Goal: Task Accomplishment & Management: Use online tool/utility

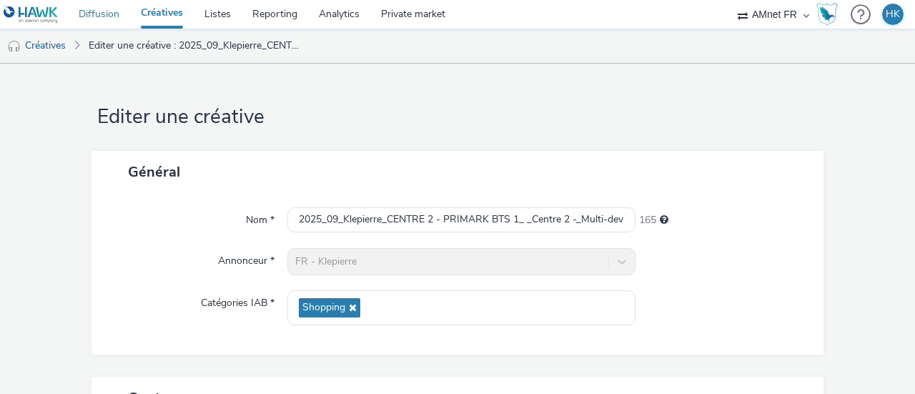
click at [103, 21] on link "Diffusion" at bounding box center [99, 14] width 62 height 29
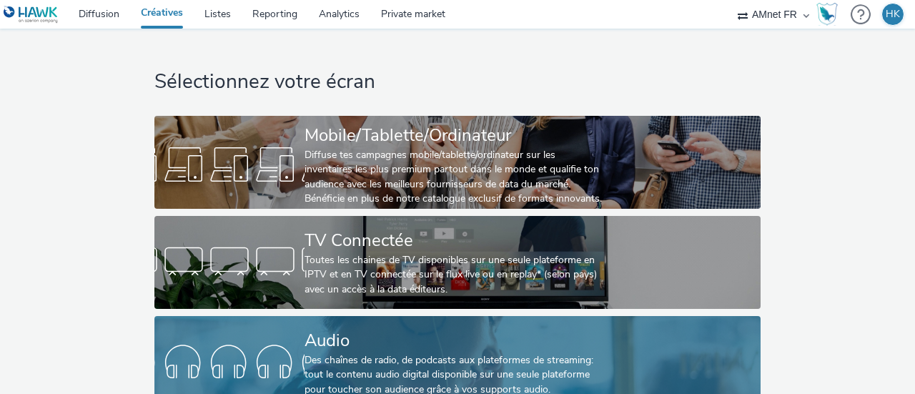
click at [345, 345] on div "Audio" at bounding box center [455, 340] width 300 height 25
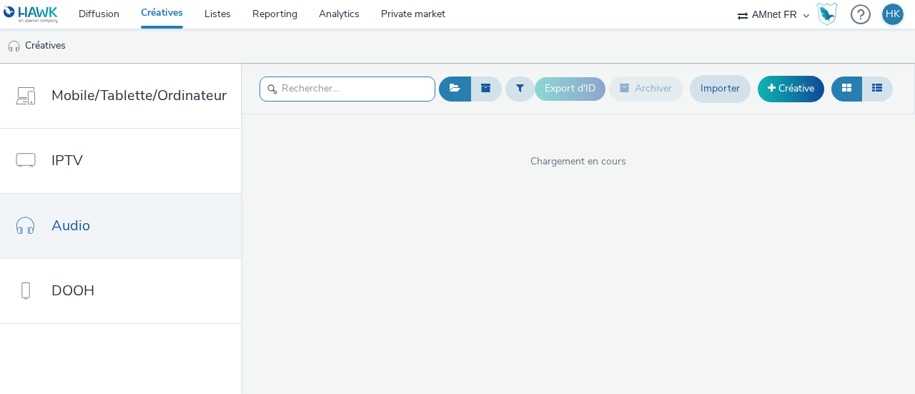
click at [316, 82] on input "text" at bounding box center [348, 89] width 176 height 25
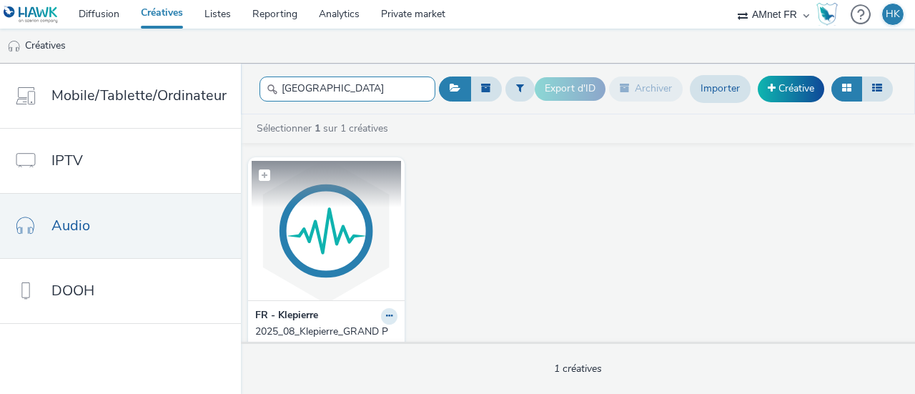
type input "[GEOGRAPHIC_DATA]"
click at [304, 220] on img at bounding box center [326, 230] width 149 height 139
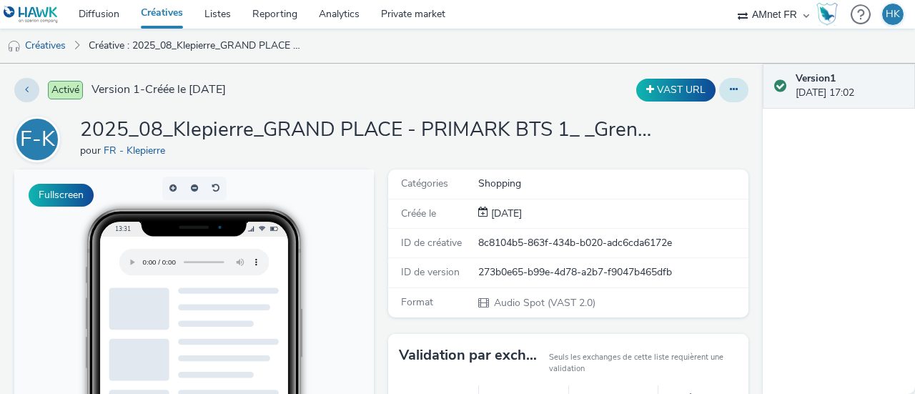
click at [724, 82] on button at bounding box center [733, 90] width 29 height 24
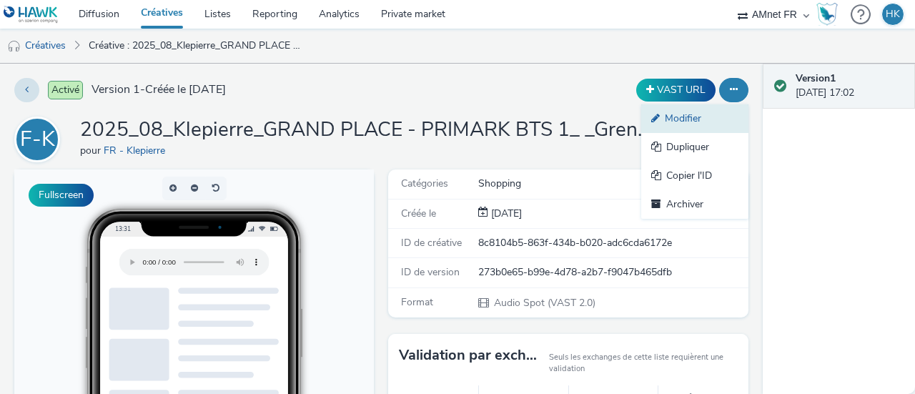
click at [672, 123] on link "Modifier" at bounding box center [694, 118] width 107 height 29
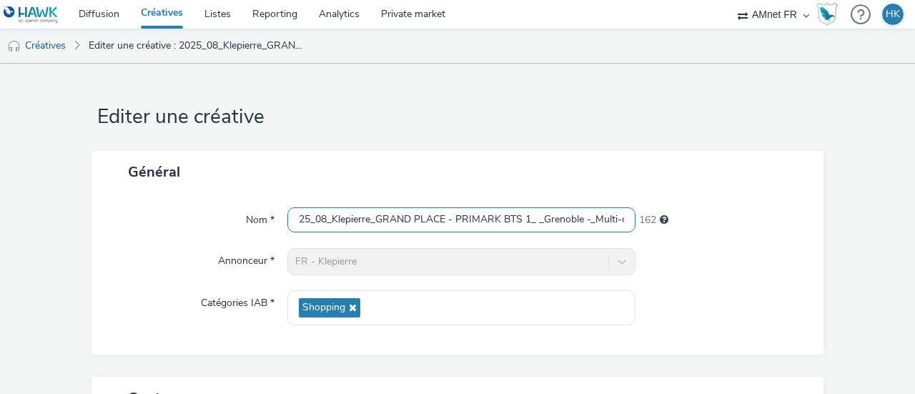
scroll to position [0, 159]
drag, startPoint x: 292, startPoint y: 221, endPoint x: 682, endPoint y: 230, distance: 389.8
click at [682, 230] on div "Nom * 2025_08_Klepierre_GRAND PLACE - PRIMARK BTS 1_ _Grenoble -_Multi-devi_Bas…" at bounding box center [458, 220] width 704 height 26
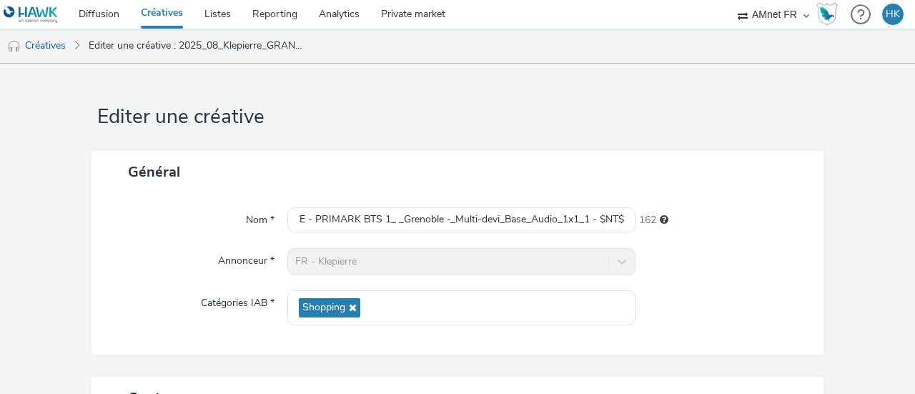
scroll to position [0, 0]
click at [37, 44] on link "Créatives" at bounding box center [36, 46] width 73 height 34
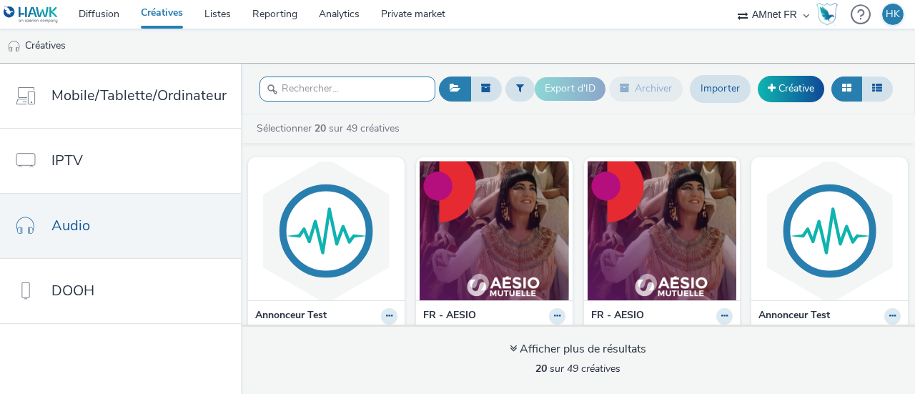
click at [368, 85] on input "text" at bounding box center [348, 89] width 176 height 25
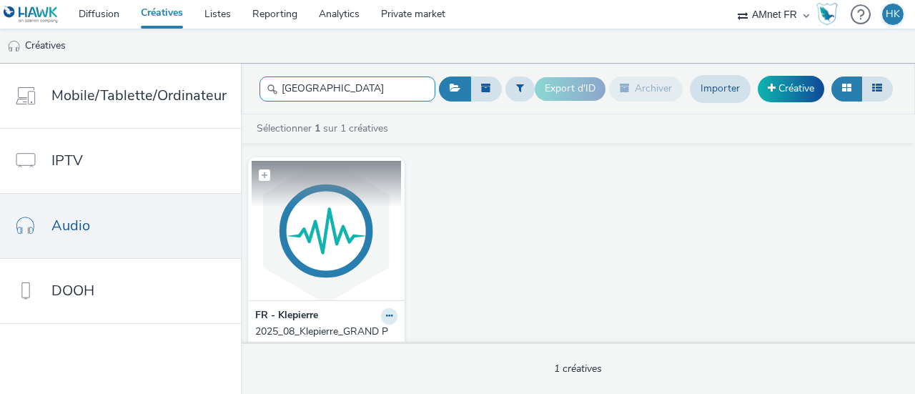
type input "[GEOGRAPHIC_DATA]"
click at [342, 214] on img at bounding box center [326, 230] width 149 height 139
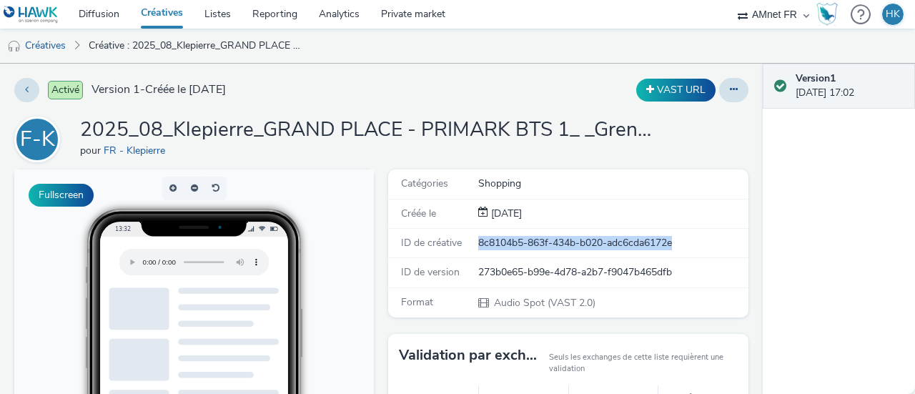
drag, startPoint x: 684, startPoint y: 238, endPoint x: 473, endPoint y: 245, distance: 211.8
click at [478, 245] on div "8c8104b5-863f-434b-b020-adc6cda6172e" at bounding box center [612, 243] width 269 height 14
copy div "8c8104b5-863f-434b-b020-adc6cda6172e"
